Goal: Check status: Check status

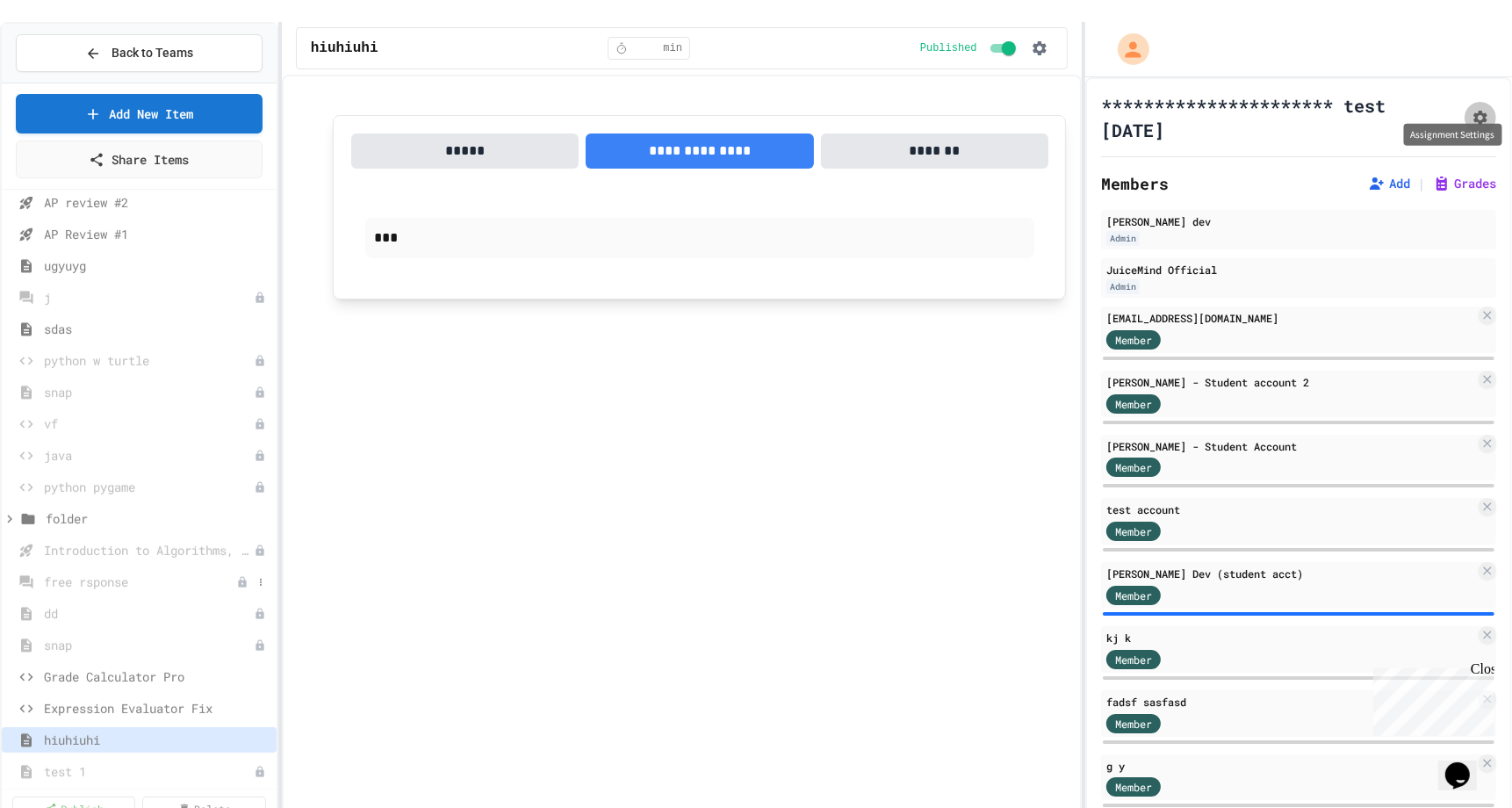
scroll to position [725, 0]
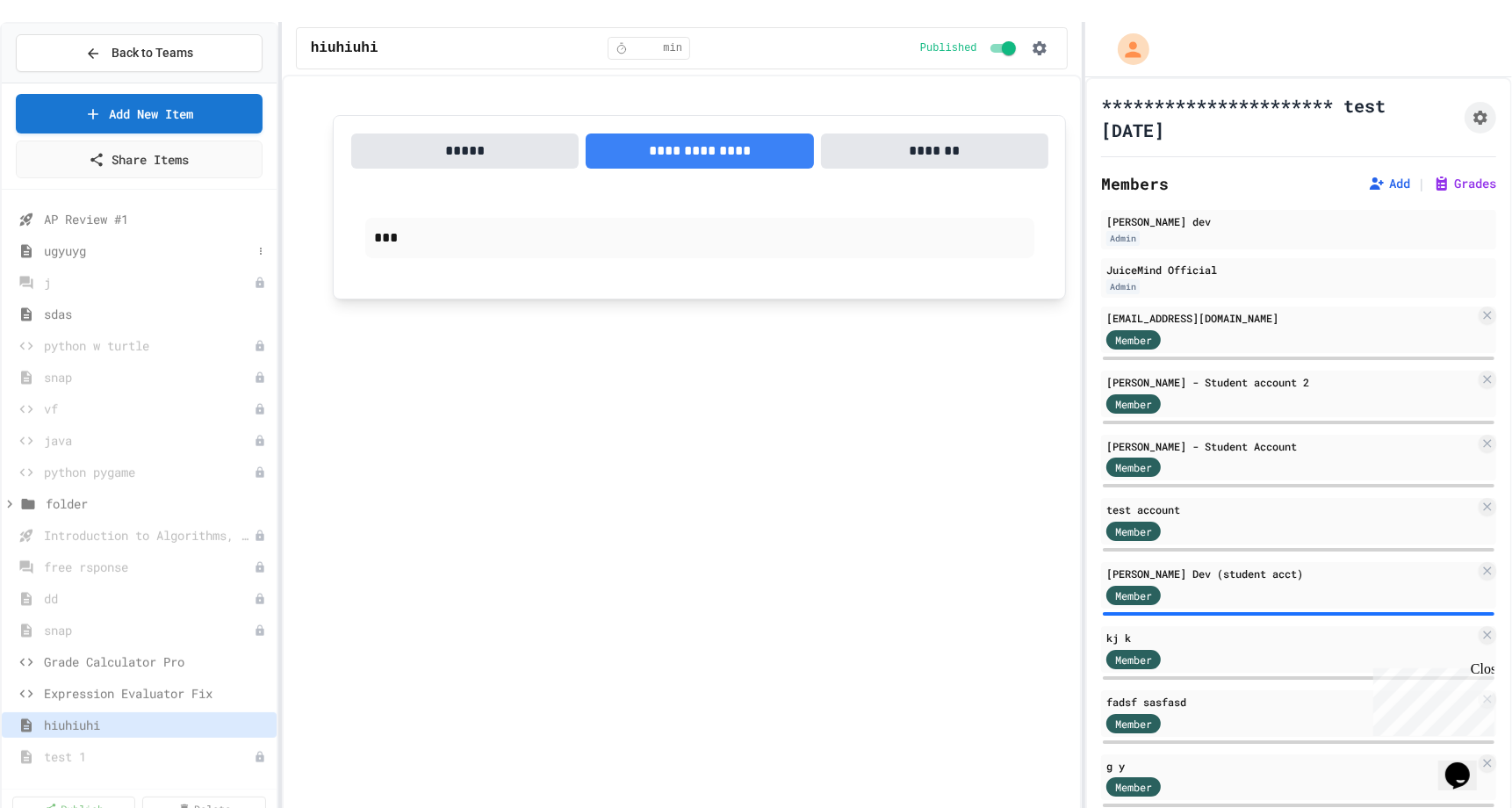
click at [44, 242] on span "ugyuyg" at bounding box center [148, 251] width 208 height 19
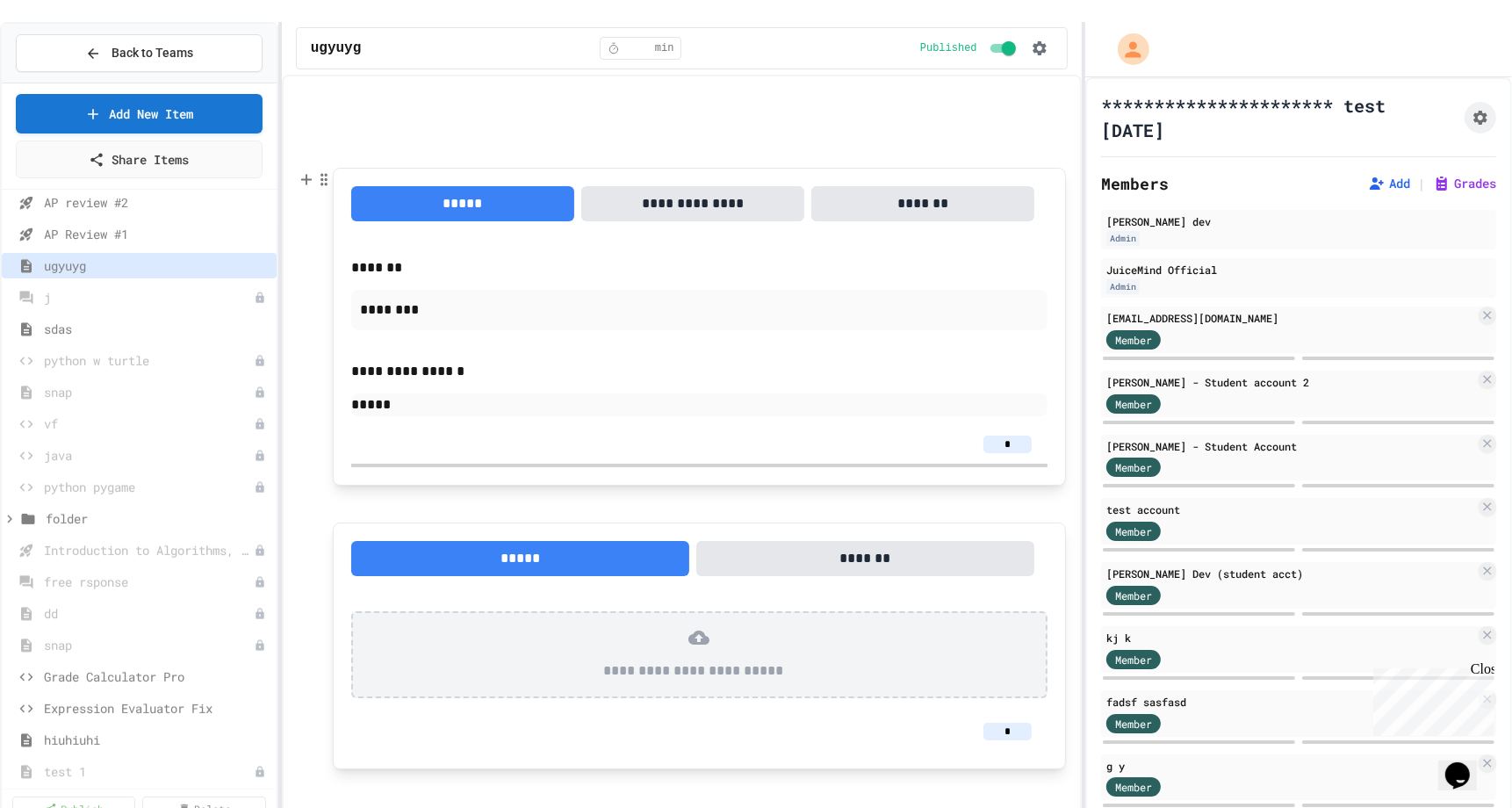
scroll to position [200, 0]
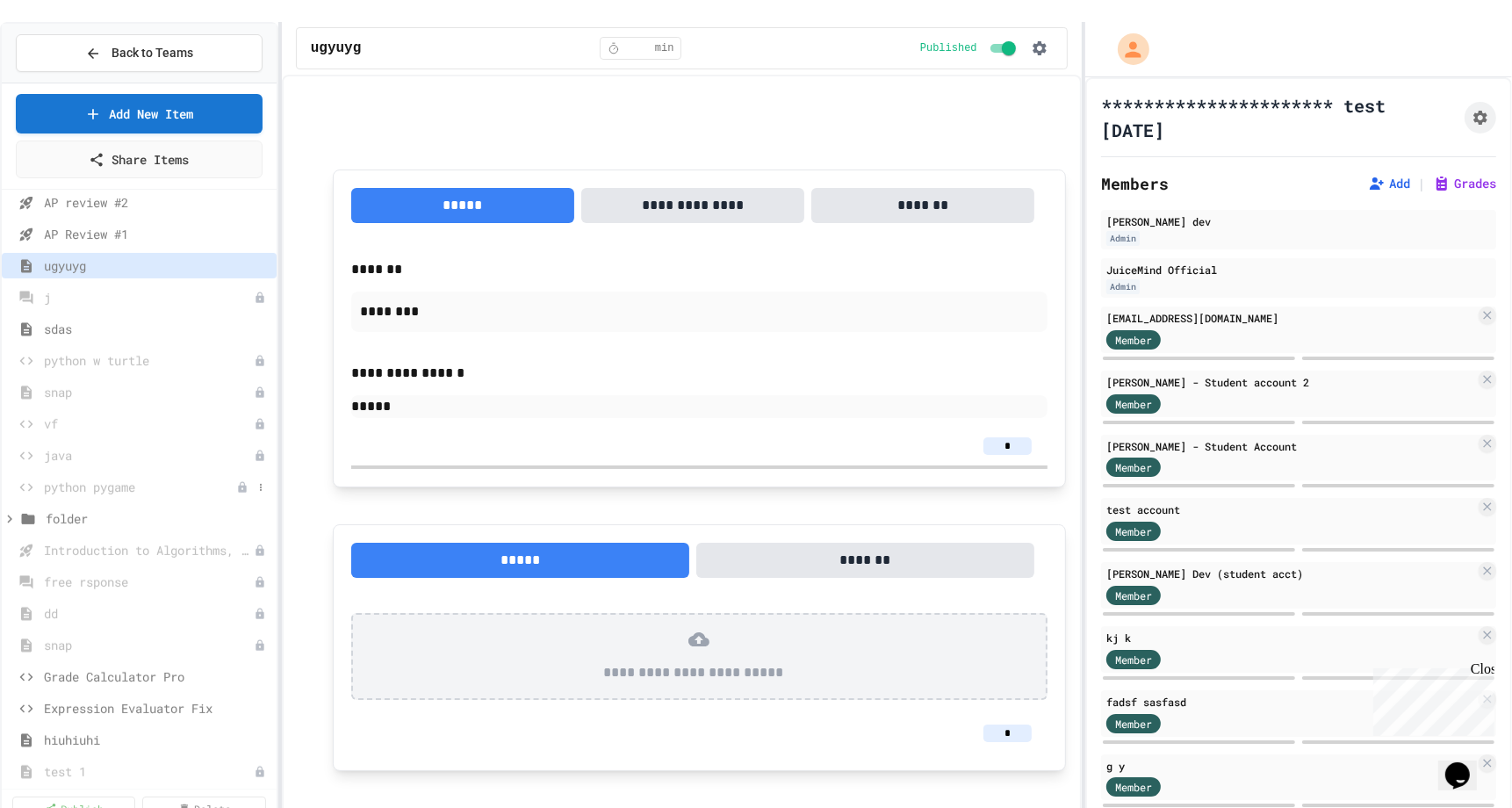
click at [110, 478] on span "python pygame" at bounding box center [140, 487] width 193 height 19
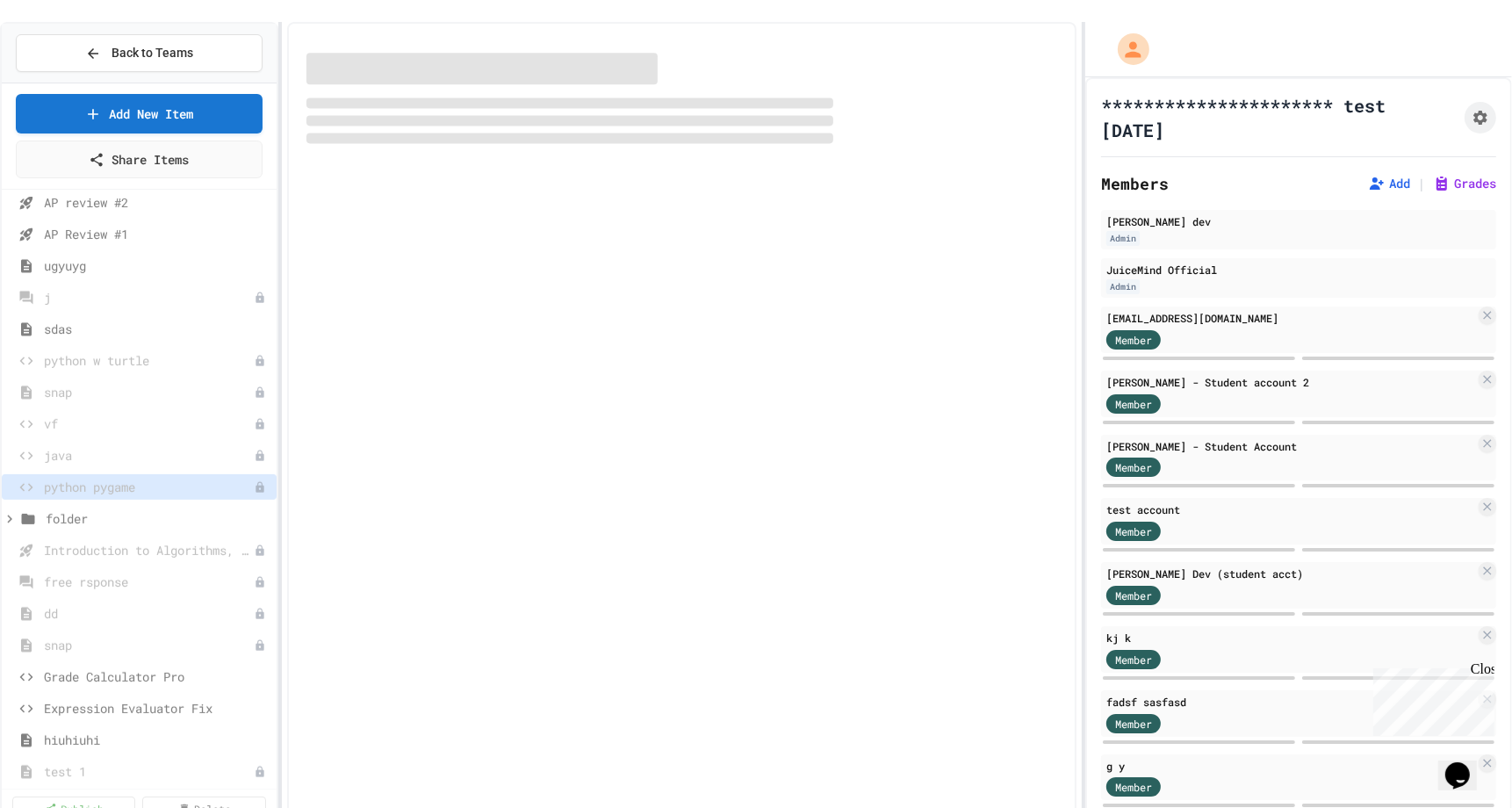
scroll to position [725, 0]
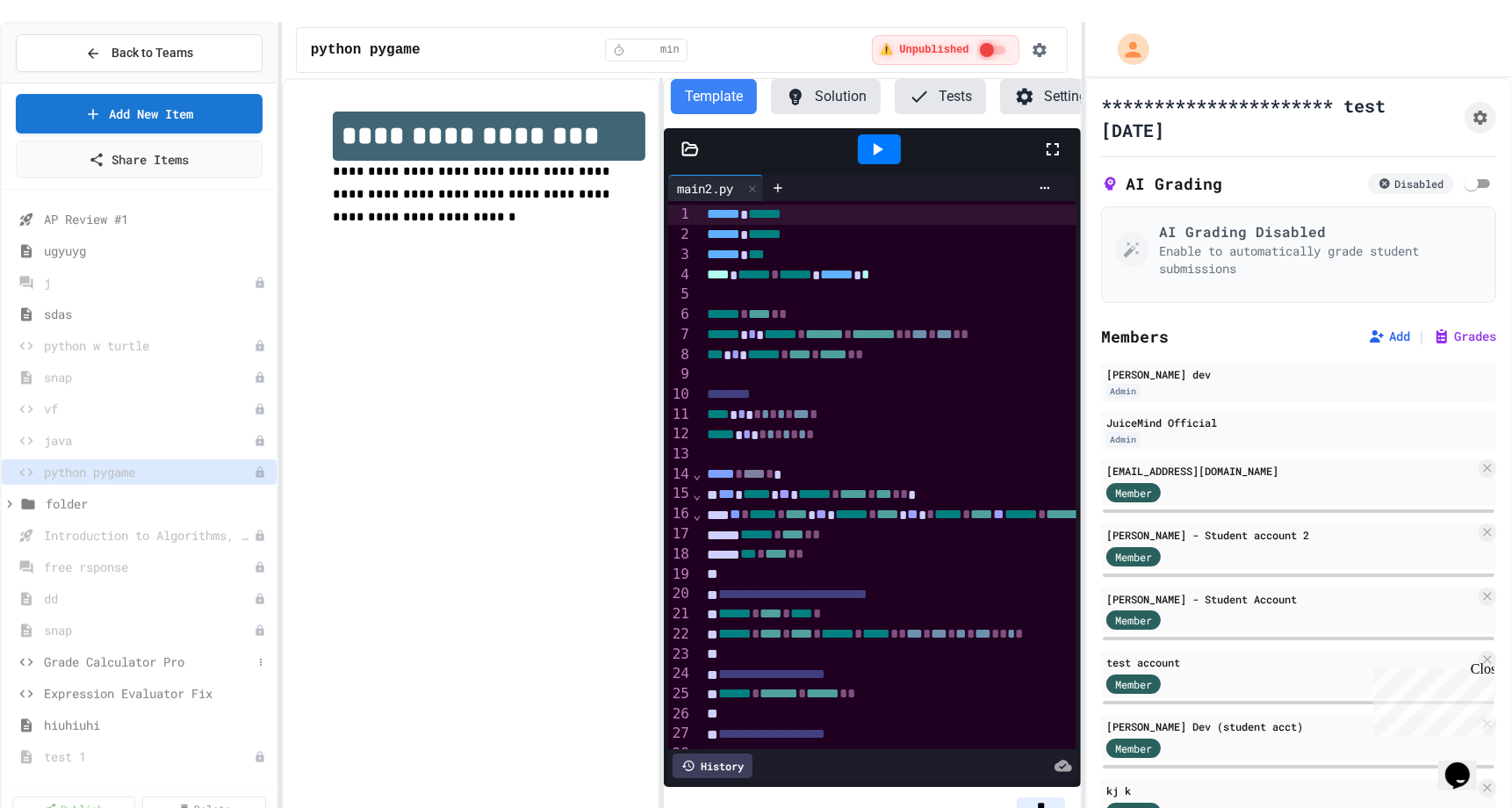
click at [115, 653] on span "Grade Calculator Pro" at bounding box center [148, 662] width 208 height 19
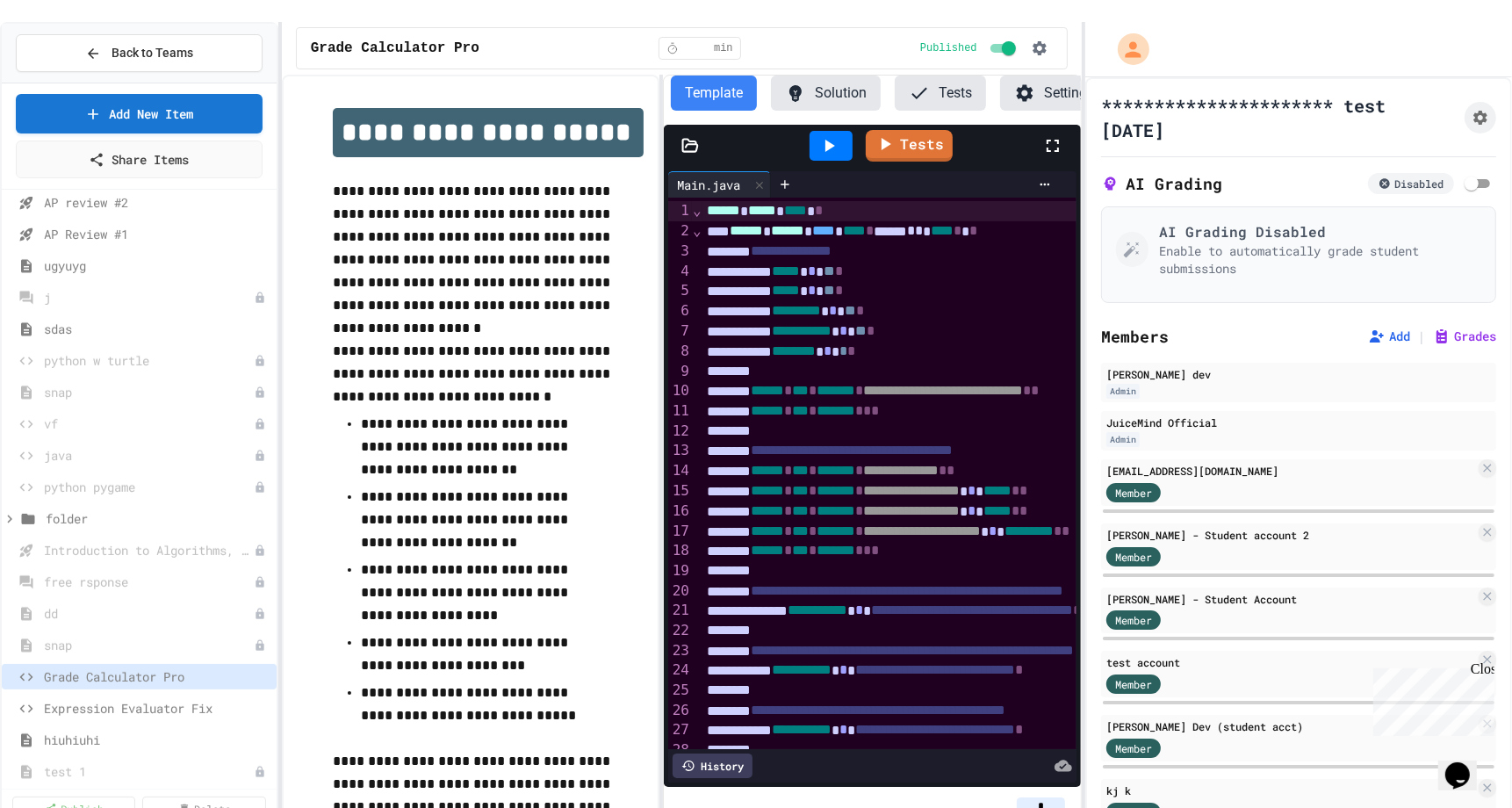
scroll to position [0, 21]
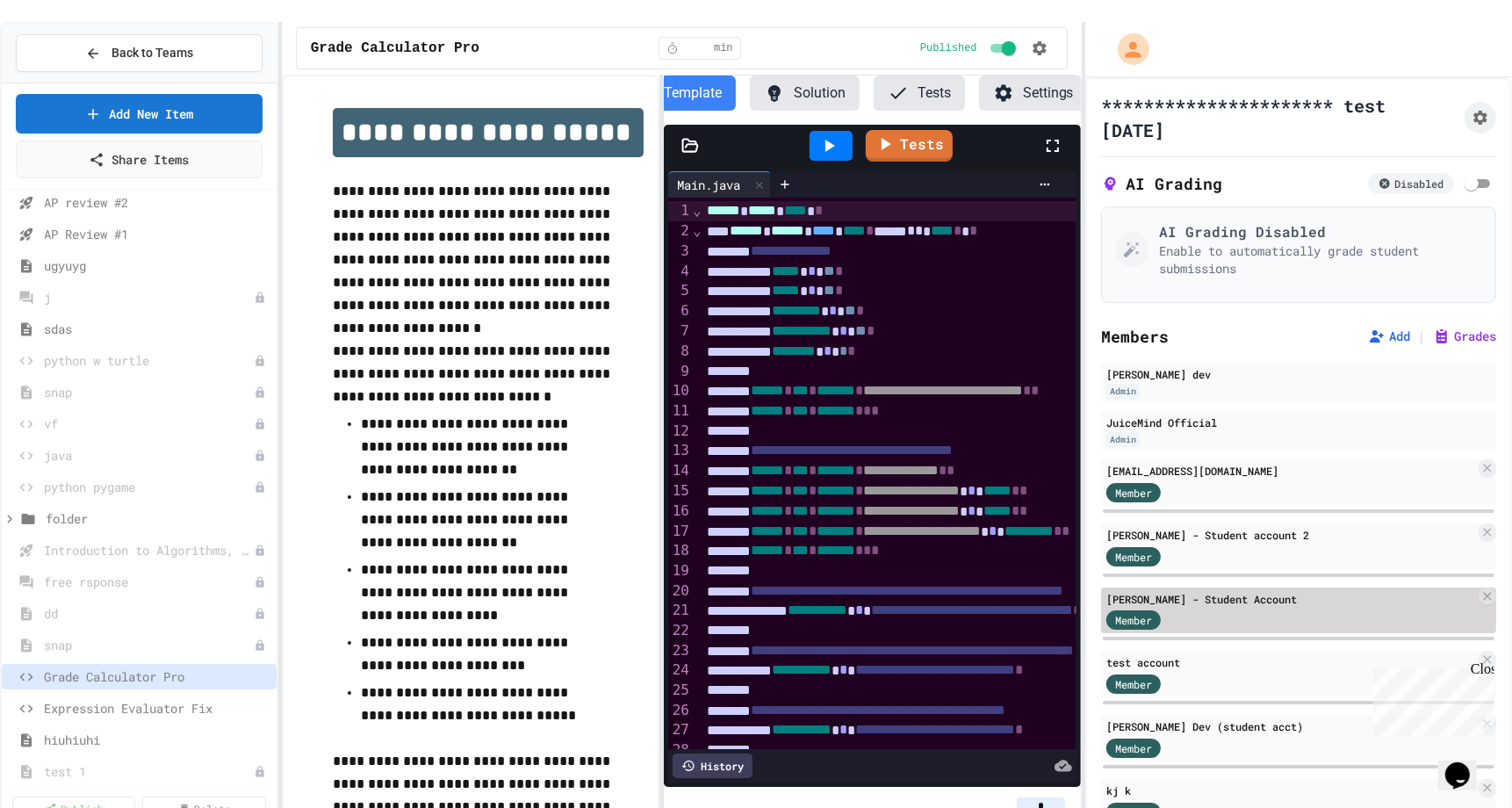
click at [1214, 591] on div "[PERSON_NAME] - Student Account" at bounding box center [1291, 599] width 368 height 16
